Goal: Task Accomplishment & Management: Manage account settings

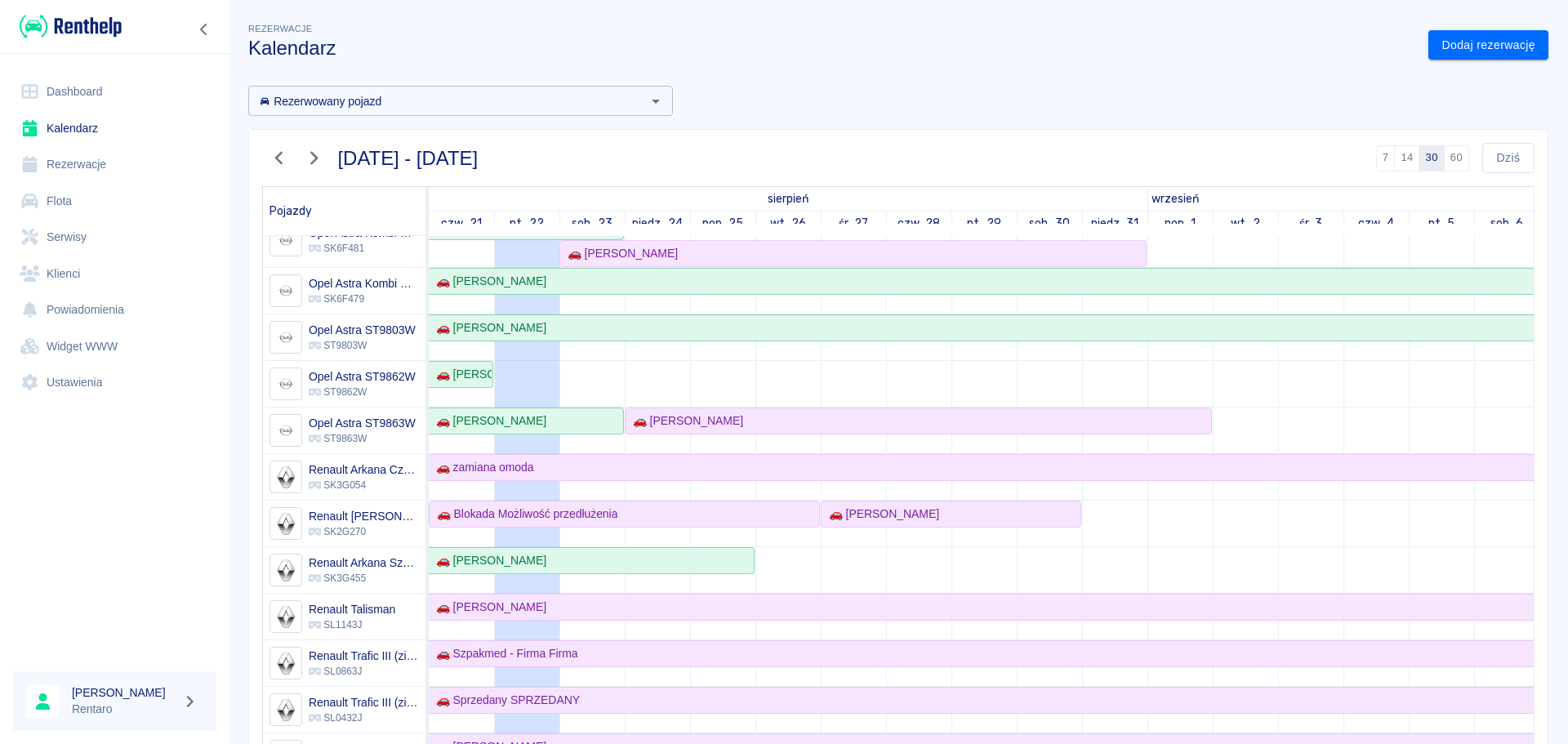
scroll to position [491, 0]
click at [446, 365] on div "🚗 [PERSON_NAME]" at bounding box center [460, 372] width 62 height 17
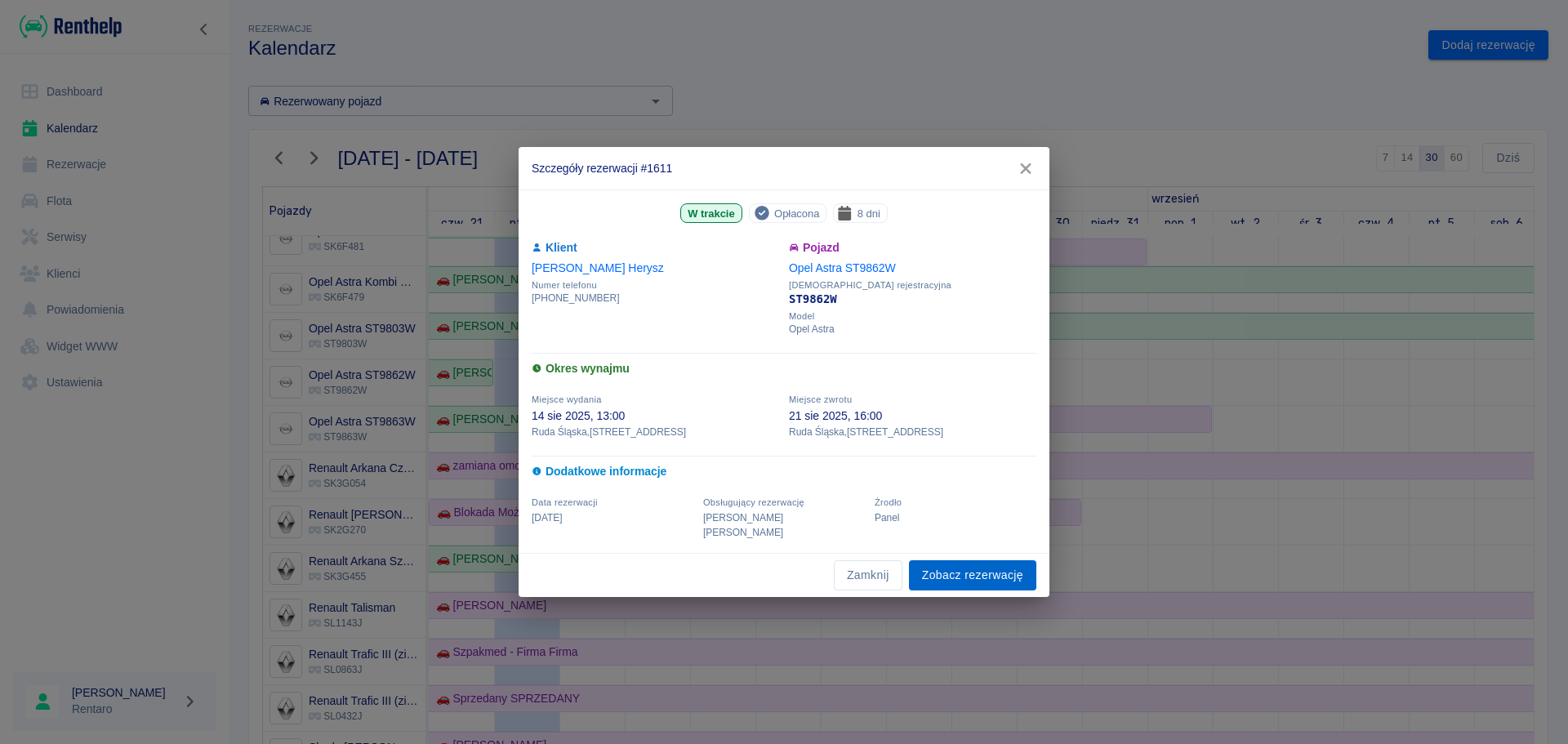
click at [961, 570] on link "Zobacz rezerwację" at bounding box center [972, 575] width 127 height 30
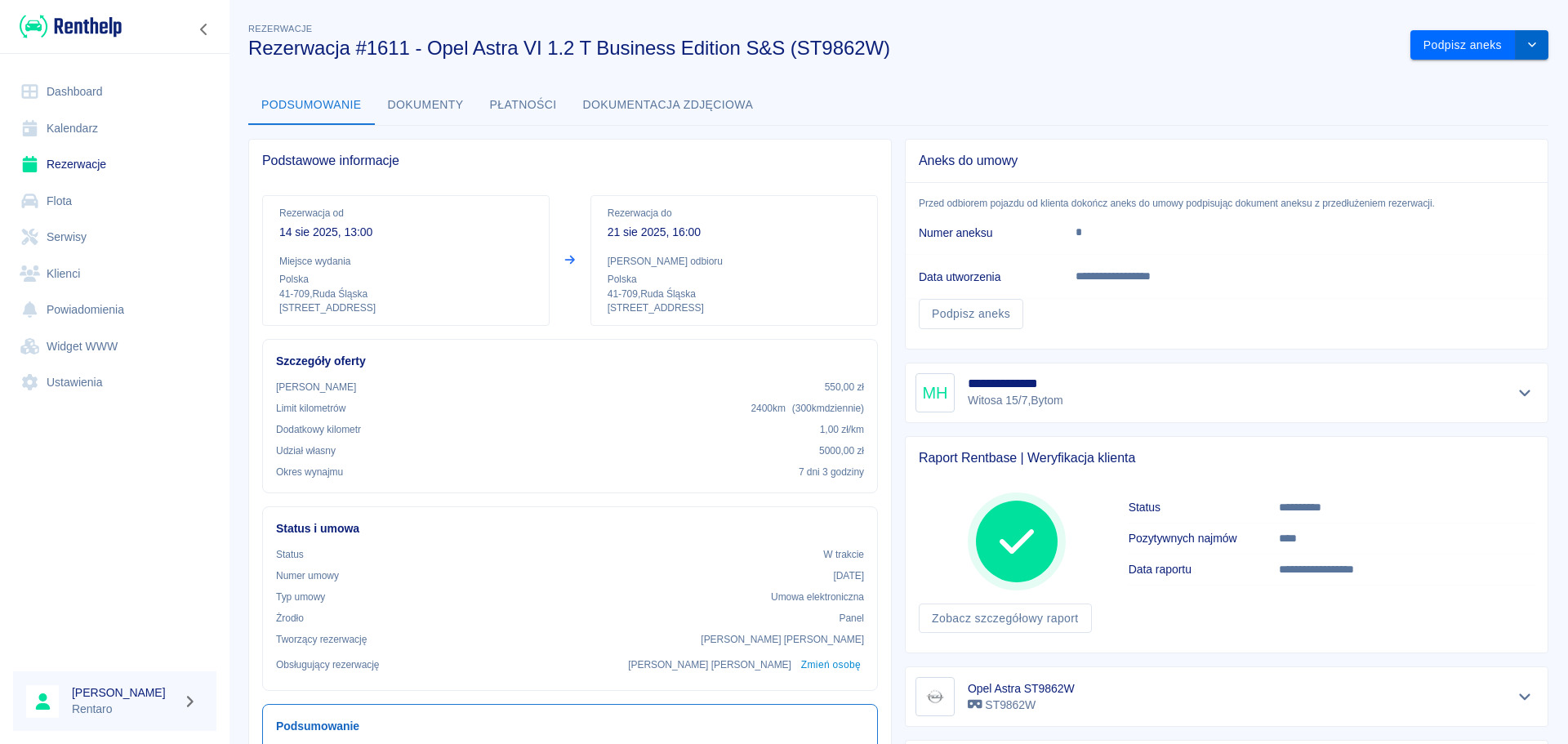
click at [1525, 44] on icon "drop-down" at bounding box center [1531, 45] width 13 height 11
click at [1498, 81] on li "Przedłuż rezerwację" at bounding box center [1466, 79] width 128 height 27
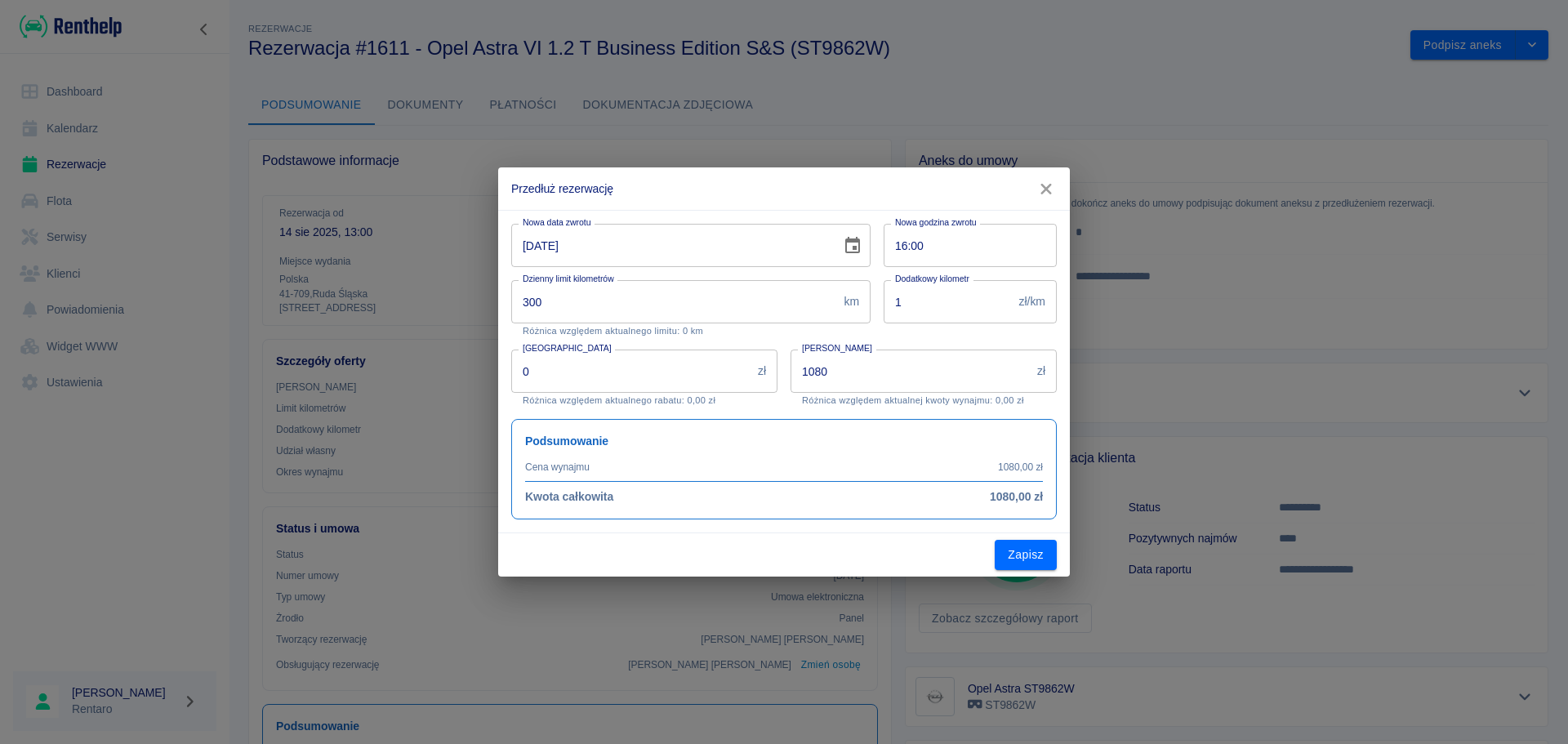
click at [857, 371] on input "1080" at bounding box center [910, 371] width 240 height 43
click at [856, 372] on input "1080" at bounding box center [910, 371] width 240 height 43
click at [839, 244] on button "Choose date, selected date is 21 sie 2025" at bounding box center [853, 246] width 33 height 33
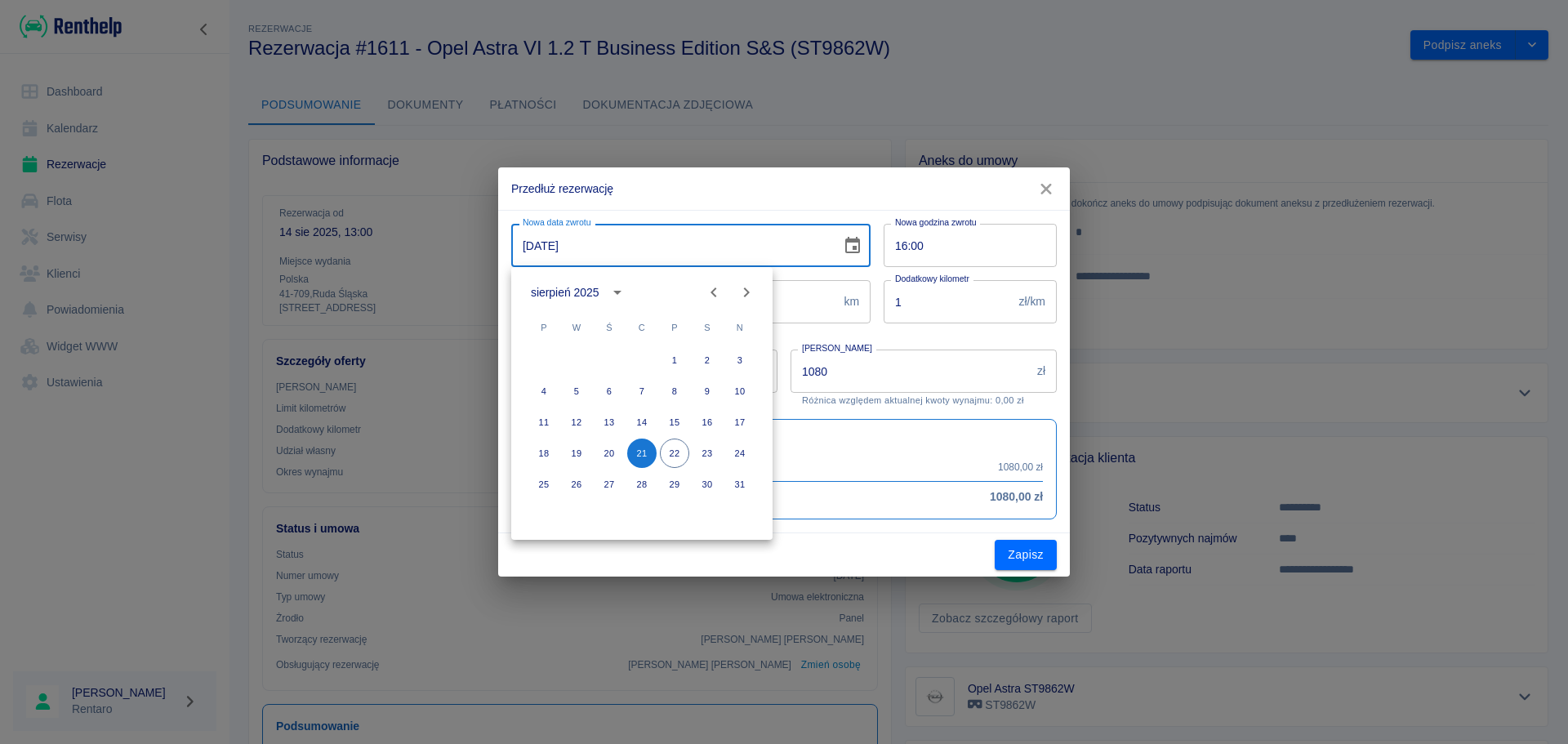
click at [745, 290] on icon "Next month" at bounding box center [746, 292] width 19 height 19
click at [614, 392] on button "10" at bounding box center [609, 391] width 29 height 29
type input "[DATE]"
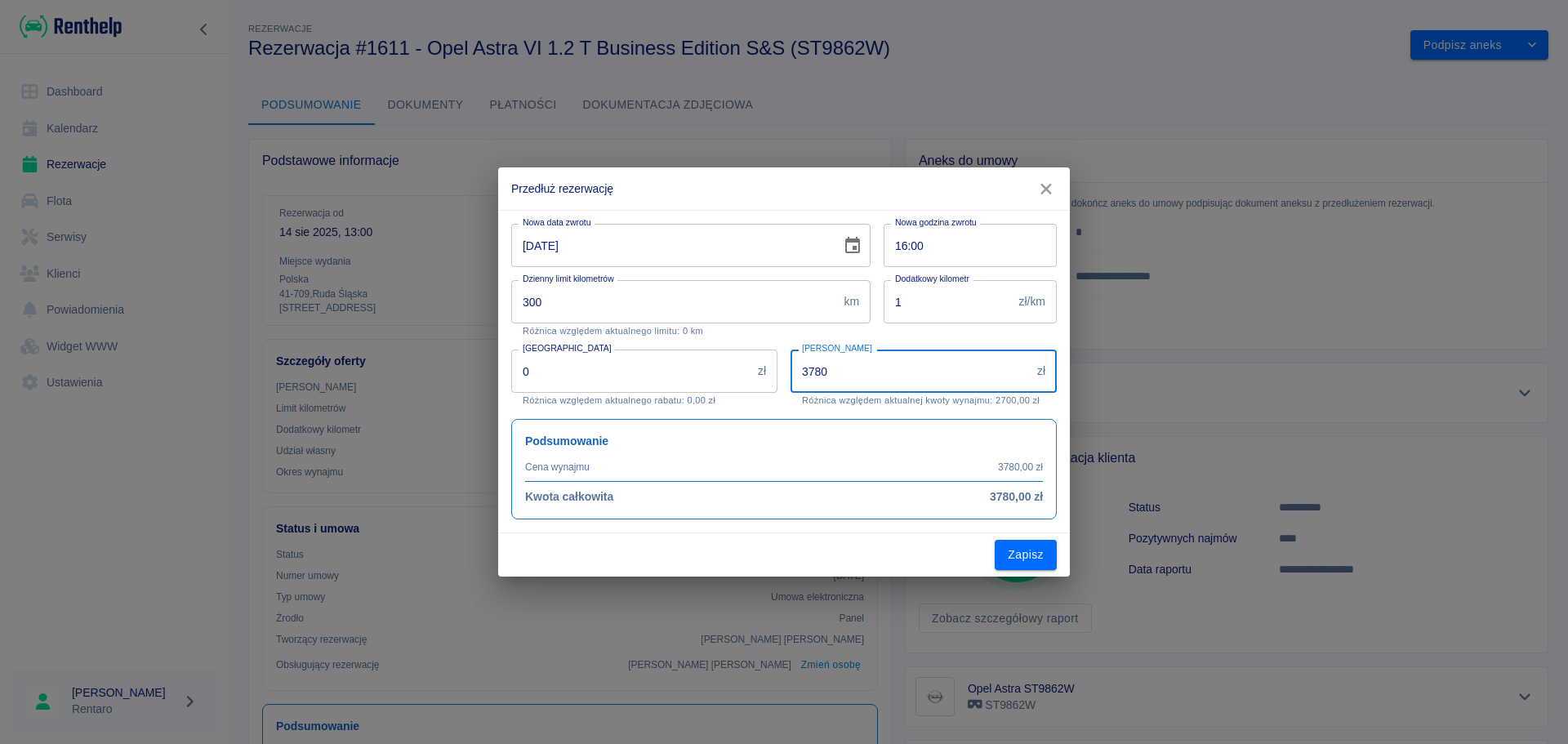
drag, startPoint x: 896, startPoint y: 377, endPoint x: 788, endPoint y: 373, distance: 108.1
click at [788, 373] on div "Kwota wynajmu 3780 zł Kwota wynajmu Różnica względem aktualnej kwoty wynajmu: 2…" at bounding box center [917, 372] width 279 height 70
type input "0"
type input "1500"
click at [1053, 577] on div "Przedłuż rezerwację Nowa data zwrotu [DATE] Nowa data zwrotu Nowa godzina zwrot…" at bounding box center [784, 372] width 1568 height 744
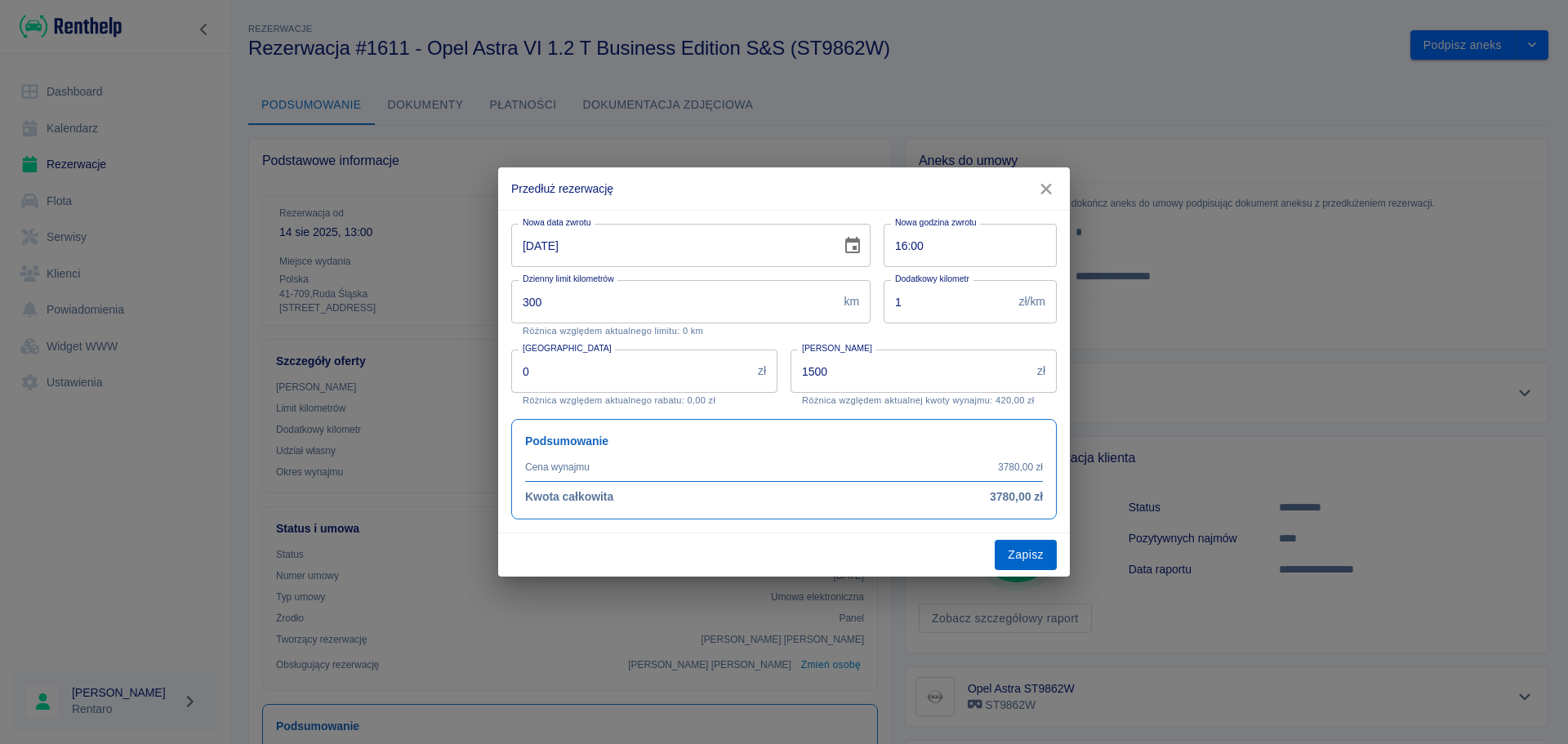
click at [1049, 566] on button "Zapisz" at bounding box center [1026, 555] width 62 height 30
click at [1049, 566] on div "Zapisz" at bounding box center [783, 555] width 572 height 43
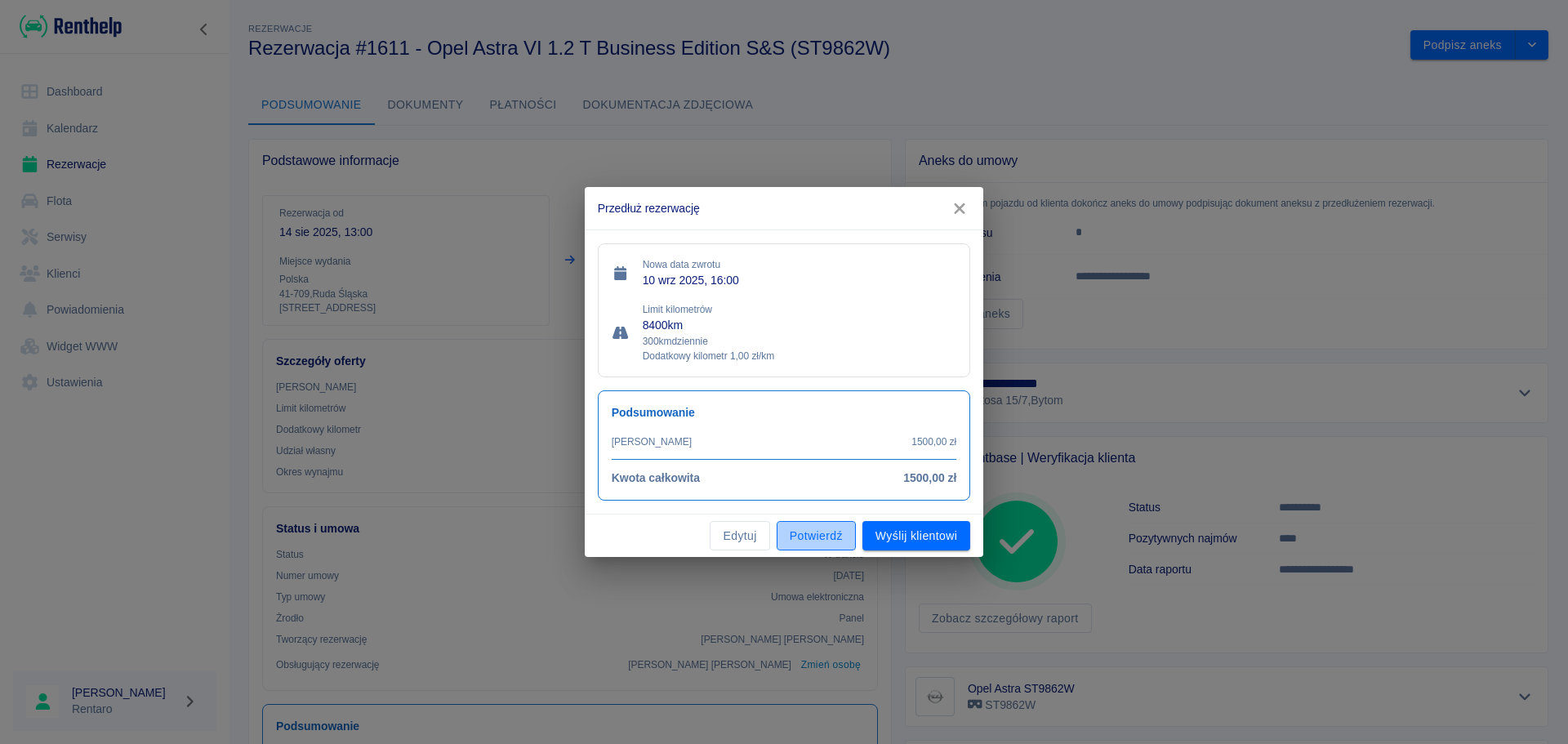
click at [823, 528] on button "Potwierdź" at bounding box center [816, 535] width 80 height 30
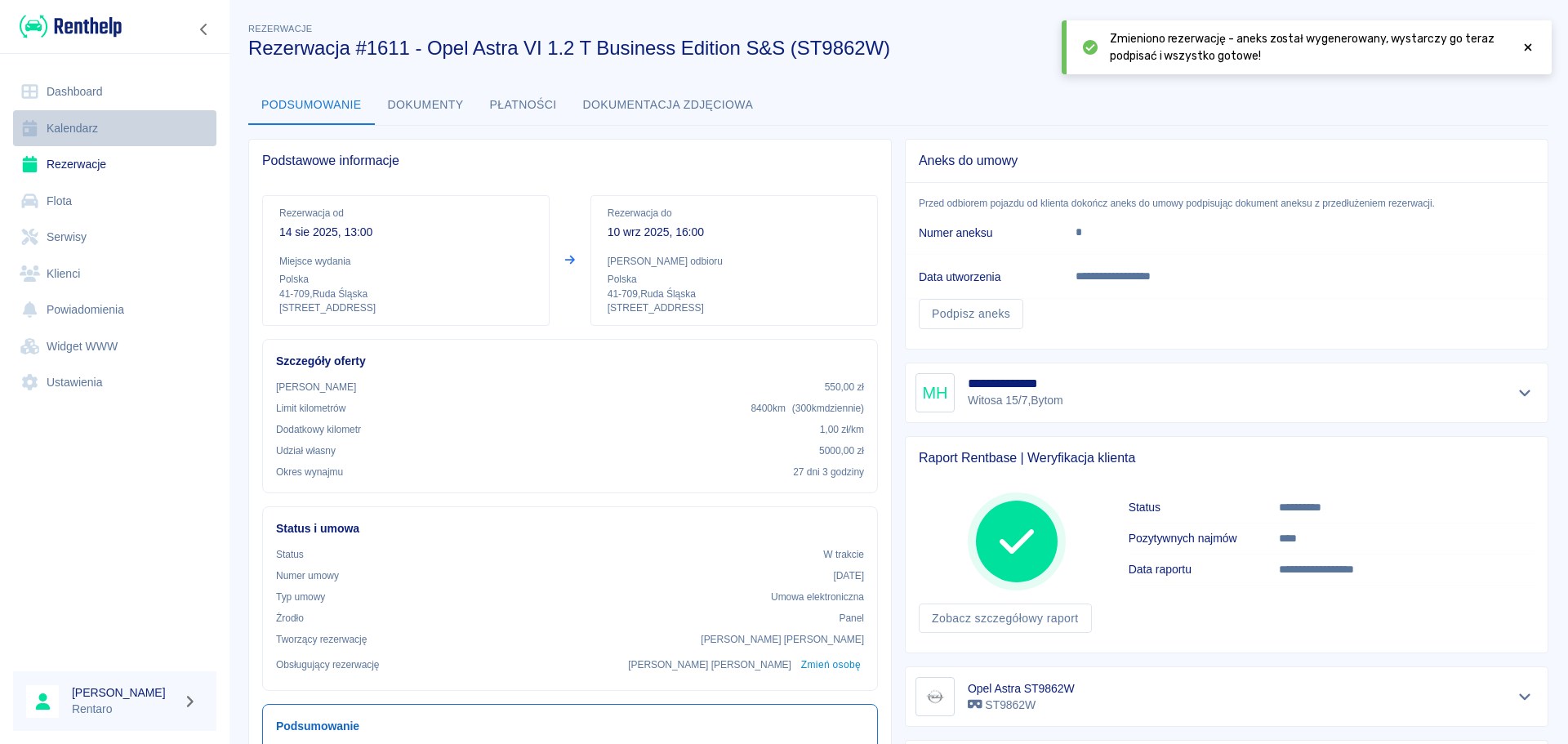
click at [111, 129] on link "Kalendarz" at bounding box center [114, 128] width 203 height 37
